Goal: Communication & Community: Answer question/provide support

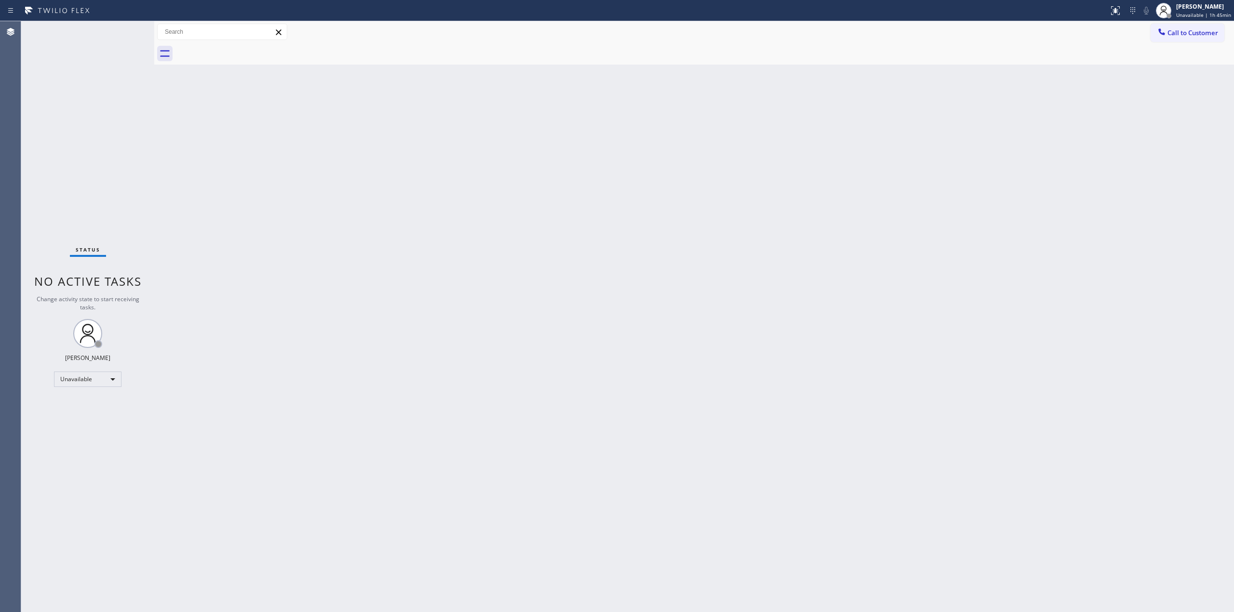
click at [632, 358] on div "Back to Dashboard Change Sender ID Customers Technicians Select a contact Outbo…" at bounding box center [693, 316] width 1079 height 591
click at [752, 364] on div "Back to Dashboard Change Sender ID Customers Technicians Select a contact Outbo…" at bounding box center [693, 316] width 1079 height 591
click at [1186, 35] on span "Call to Customer" at bounding box center [1192, 32] width 51 height 9
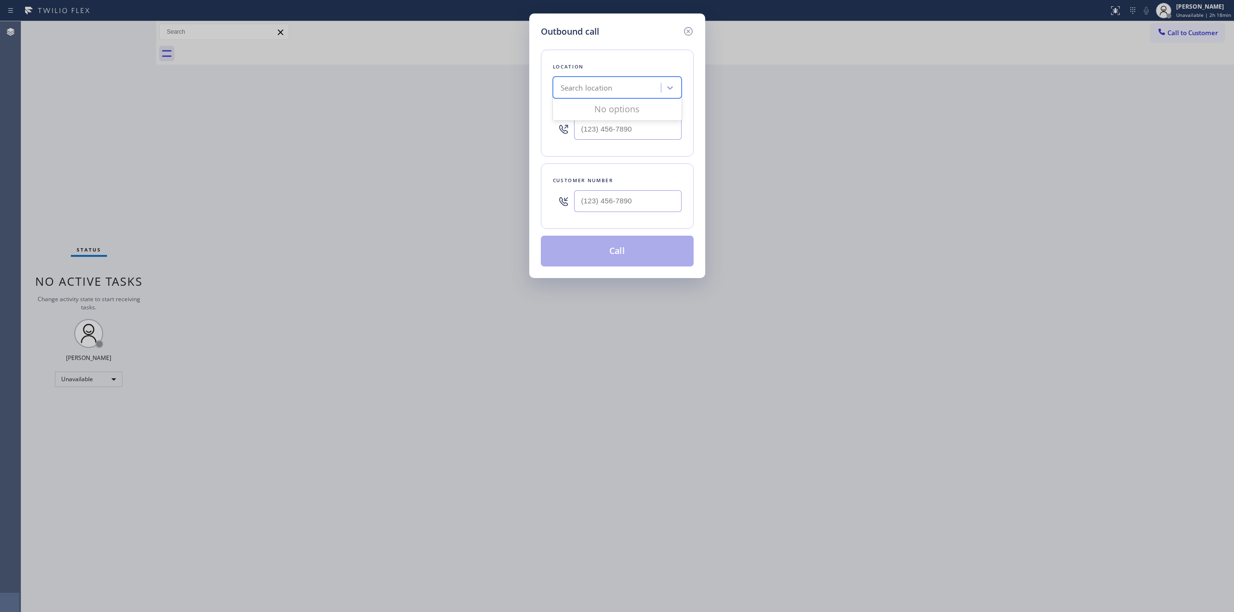
click at [650, 97] on div "Search location" at bounding box center [617, 88] width 129 height 22
paste input "Blue Moon Electrical"
type input "Blue Moon Electrical"
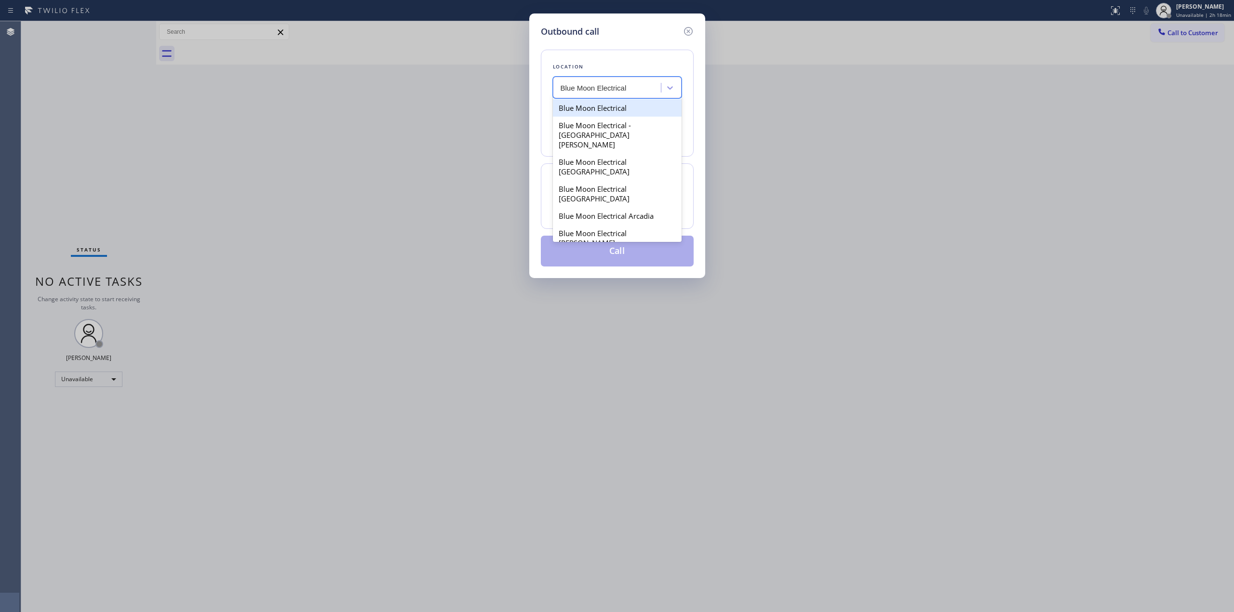
click at [608, 110] on div "Blue Moon Electrical" at bounding box center [617, 107] width 129 height 17
type input "[PHONE_NUMBER]"
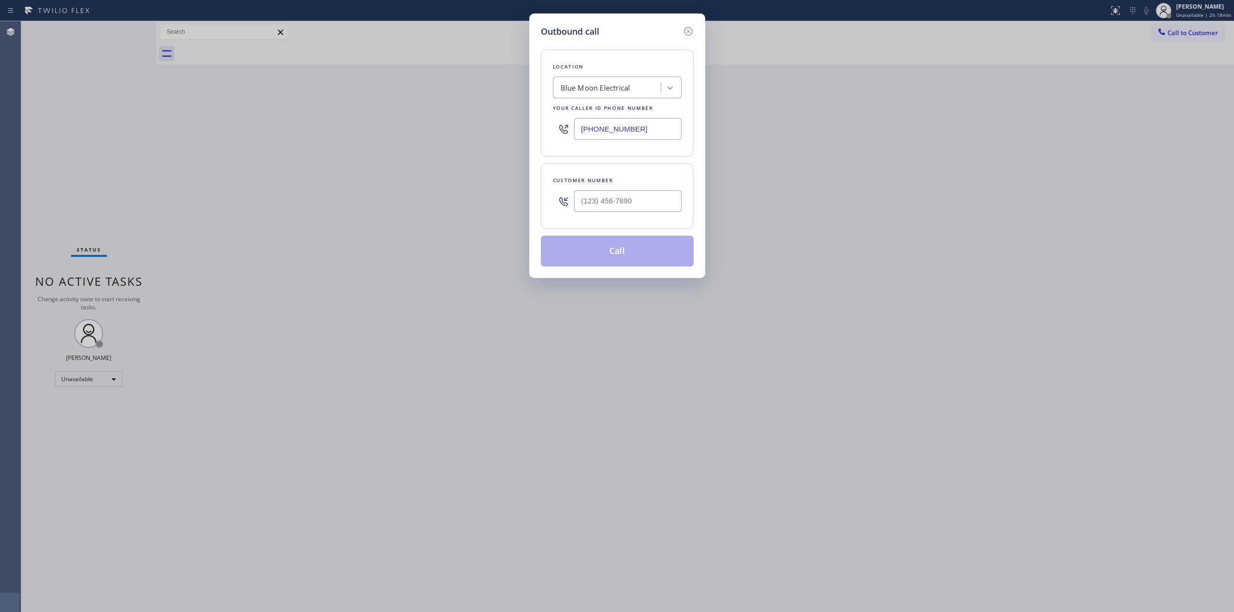
click at [621, 119] on input "[PHONE_NUMBER]" at bounding box center [627, 129] width 107 height 22
click at [689, 31] on icon at bounding box center [688, 32] width 12 height 12
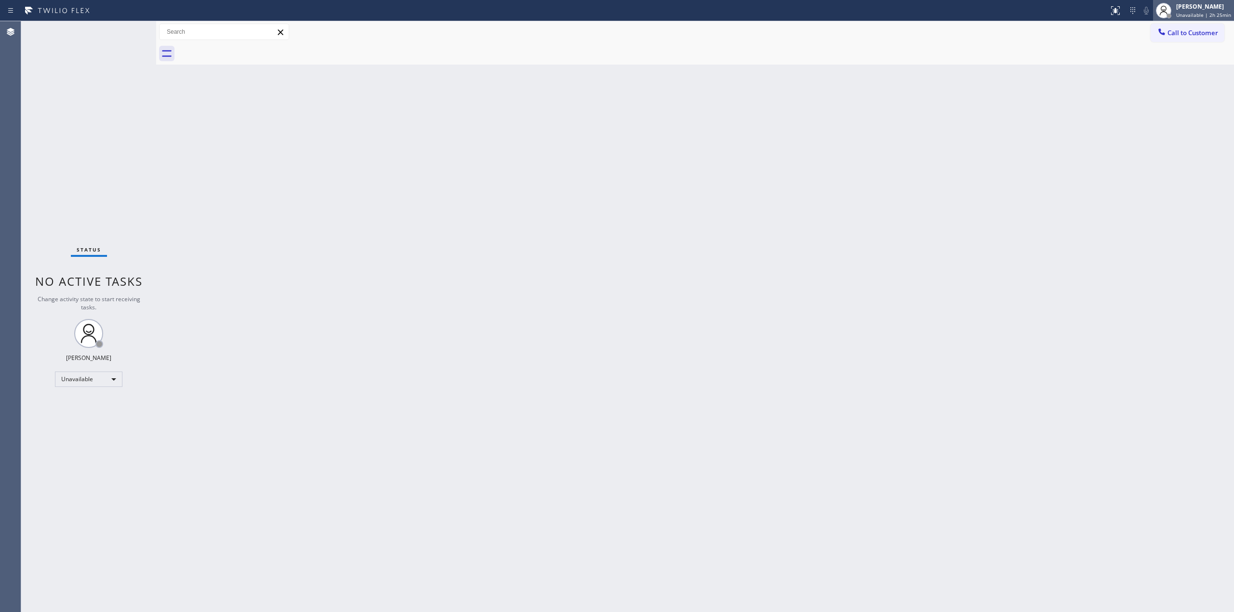
click at [1187, 7] on div "[PERSON_NAME]" at bounding box center [1203, 6] width 55 height 8
click at [1154, 70] on button "Break" at bounding box center [1185, 76] width 96 height 13
